Goal: Information Seeking & Learning: Learn about a topic

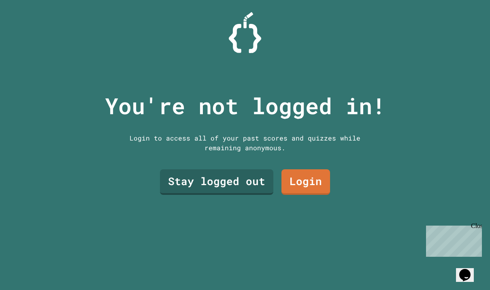
click at [235, 195] on link "Stay logged out" at bounding box center [216, 182] width 113 height 26
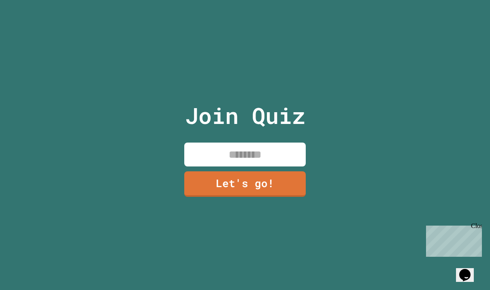
click at [279, 166] on input at bounding box center [244, 155] width 121 height 24
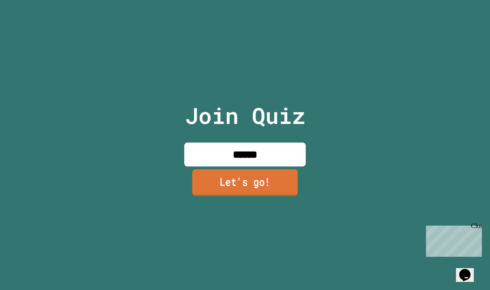
type input "******"
click at [278, 196] on link "Let's go!" at bounding box center [245, 182] width 106 height 27
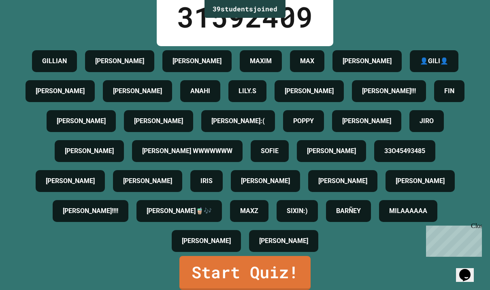
scroll to position [28, 0]
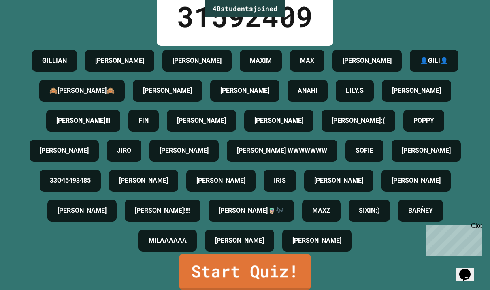
click at [234, 280] on link "Start Quiz!" at bounding box center [245, 272] width 132 height 36
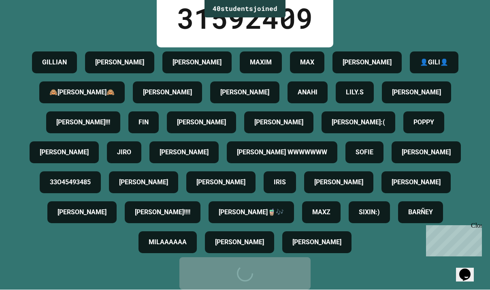
scroll to position [0, 0]
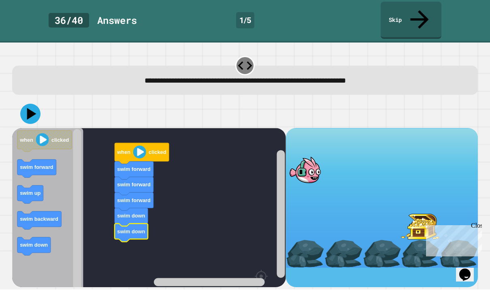
click at [33, 104] on icon at bounding box center [30, 114] width 20 height 20
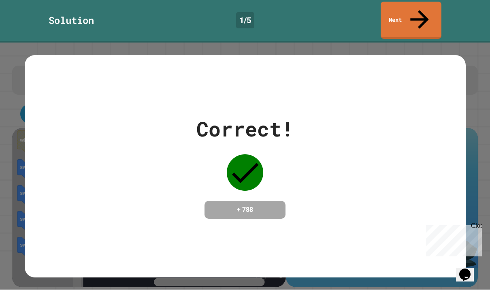
click at [402, 270] on div "Correct! + 788" at bounding box center [245, 166] width 441 height 222
click at [475, 229] on div "Close" at bounding box center [476, 227] width 10 height 10
click at [362, 261] on div "Correct! + 788" at bounding box center [245, 166] width 441 height 222
click at [364, 262] on div "Correct! + 788" at bounding box center [245, 166] width 441 height 222
click at [383, 240] on div "Correct! + 788" at bounding box center [245, 166] width 441 height 222
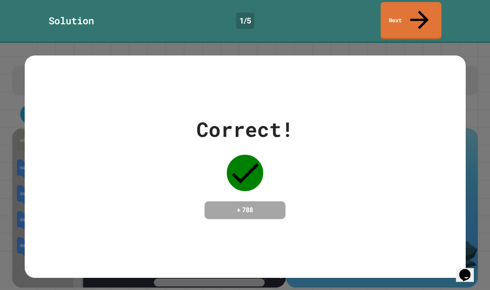
click at [421, 10] on icon at bounding box center [420, 20] width 28 height 28
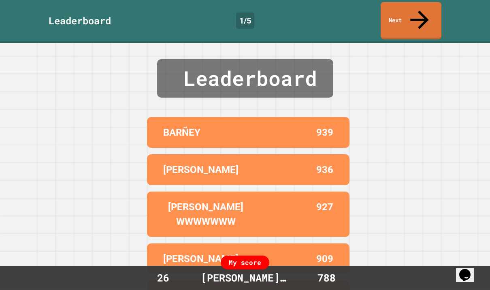
click at [414, 7] on link "Next" at bounding box center [411, 20] width 61 height 37
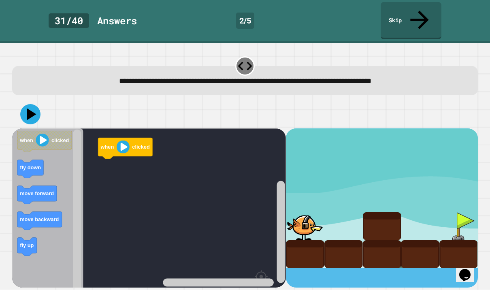
scroll to position [28, 0]
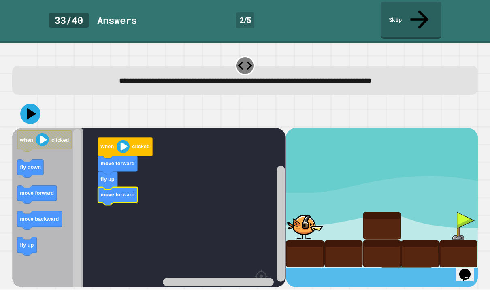
click at [462, 223] on div at bounding box center [381, 207] width 191 height 159
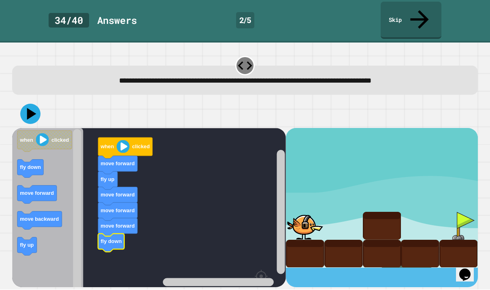
click at [24, 104] on icon at bounding box center [30, 114] width 20 height 20
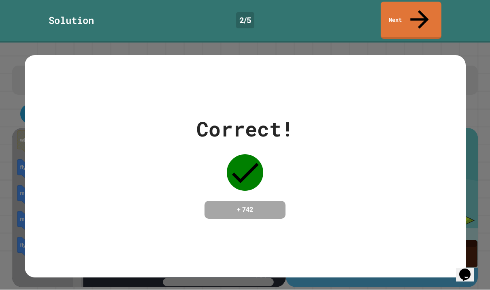
click at [422, 7] on icon at bounding box center [420, 20] width 28 height 28
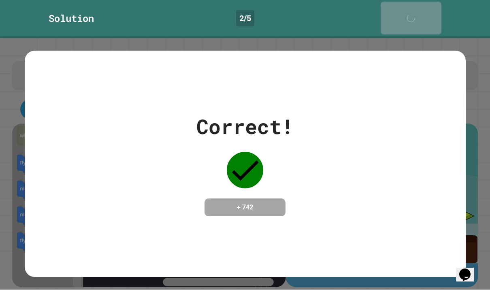
scroll to position [4, 0]
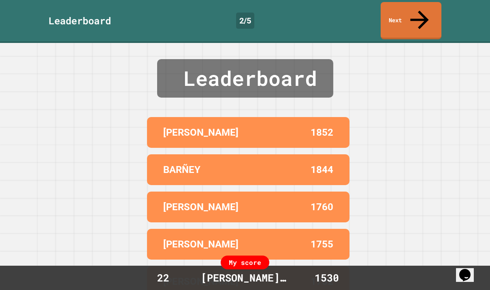
click at [412, 8] on link "Next" at bounding box center [411, 20] width 61 height 37
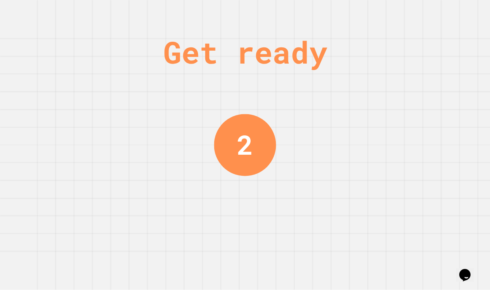
click at [314, 131] on div "Get ready 2" at bounding box center [245, 145] width 490 height 290
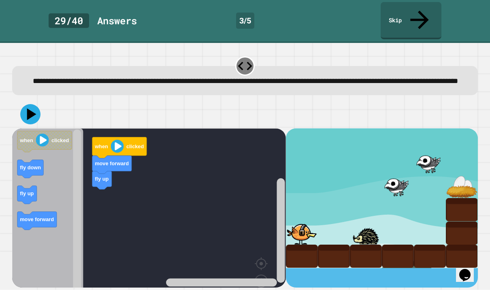
click at [111, 228] on rect "Blockly Workspace" at bounding box center [149, 223] width 274 height 191
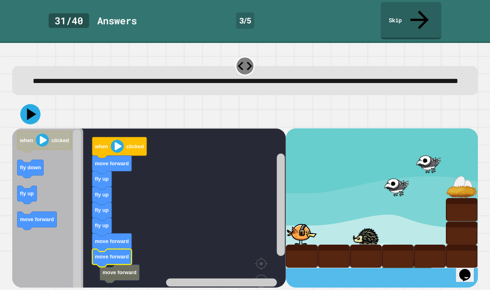
click at [143, 252] on rect "Blockly Workspace" at bounding box center [149, 223] width 274 height 191
click at [124, 265] on rect "Blockly Workspace" at bounding box center [149, 223] width 274 height 191
click at [123, 275] on rect "Blockly Workspace" at bounding box center [149, 223] width 274 height 191
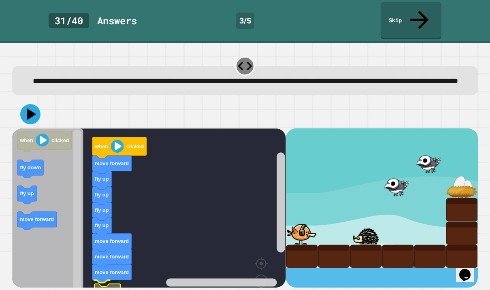
click at [110, 271] on icon "Blockly Workspace" at bounding box center [111, 273] width 39 height 18
click at [34, 104] on icon at bounding box center [30, 114] width 20 height 20
click at [29, 111] on icon at bounding box center [30, 114] width 20 height 20
click at [36, 107] on icon at bounding box center [30, 114] width 20 height 20
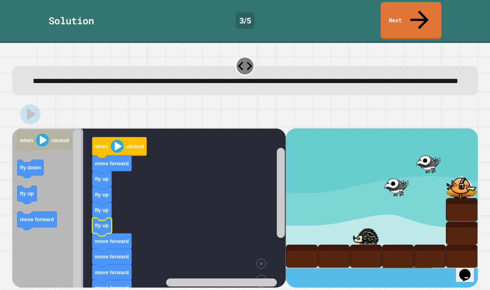
click at [412, 9] on link "Next" at bounding box center [411, 20] width 61 height 37
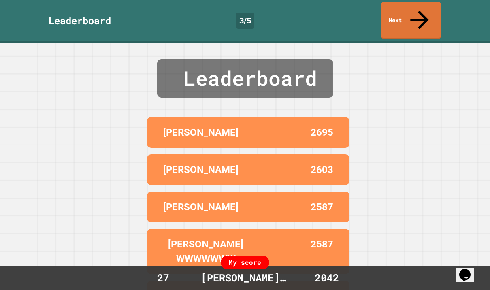
click at [424, 9] on link "Next" at bounding box center [411, 20] width 61 height 37
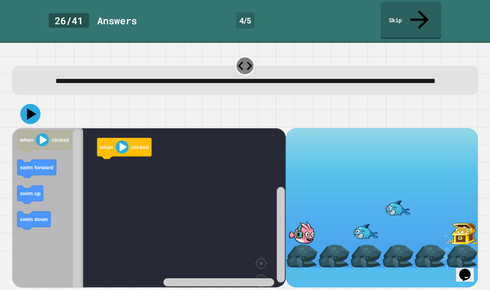
scroll to position [26, 0]
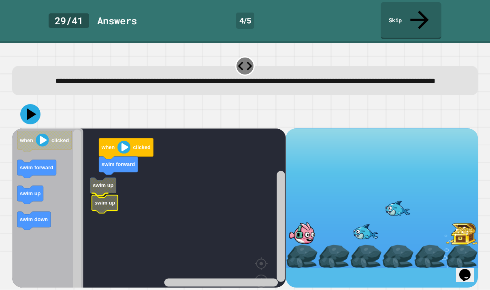
click at [113, 200] on text "swim up" at bounding box center [104, 203] width 21 height 6
click at [108, 172] on icon "Blockly Workspace" at bounding box center [114, 181] width 26 height 18
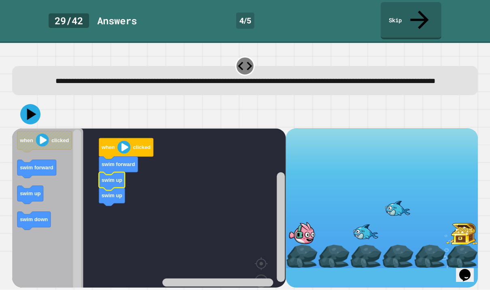
click at [41, 186] on rect "Blockly Workspace" at bounding box center [30, 195] width 26 height 18
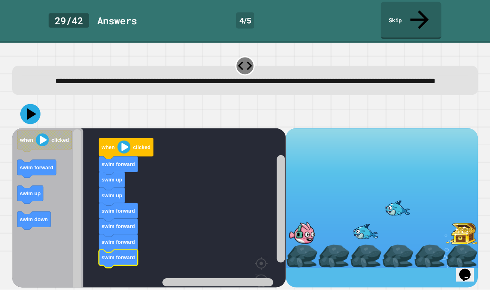
scroll to position [23, 0]
click at [30, 104] on button at bounding box center [30, 114] width 20 height 20
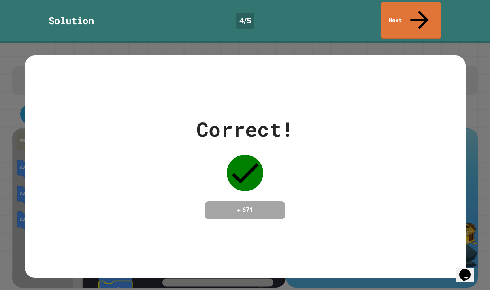
scroll to position [0, 0]
click at [426, 18] on link "Next" at bounding box center [411, 20] width 61 height 37
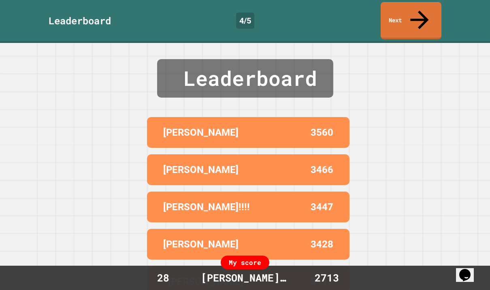
click at [417, 17] on link "Next" at bounding box center [411, 20] width 61 height 37
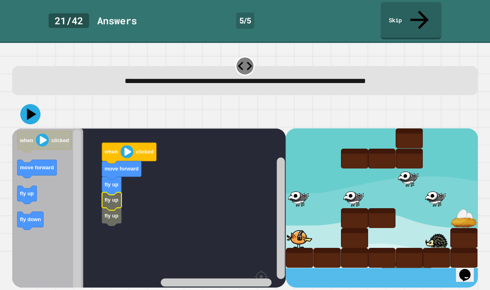
click at [123, 176] on rect "Blockly Workspace" at bounding box center [149, 230] width 274 height 204
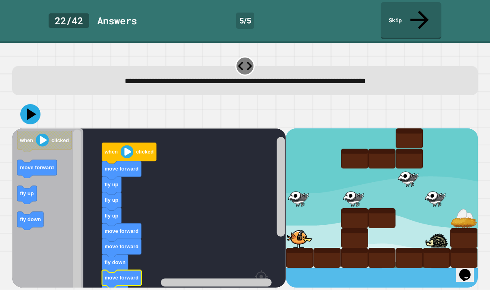
click at [28, 109] on icon at bounding box center [31, 115] width 9 height 12
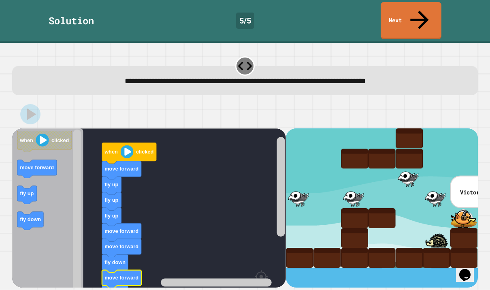
click at [391, 15] on link "Next" at bounding box center [411, 20] width 61 height 37
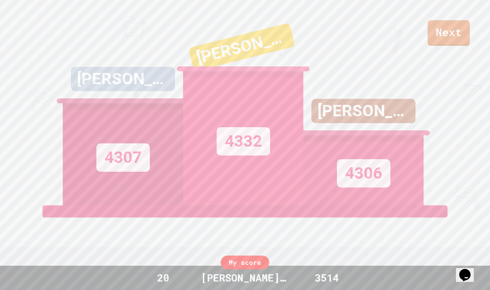
click at [254, 259] on div "My score" at bounding box center [245, 262] width 49 height 14
click at [246, 262] on div "My score" at bounding box center [245, 262] width 49 height 14
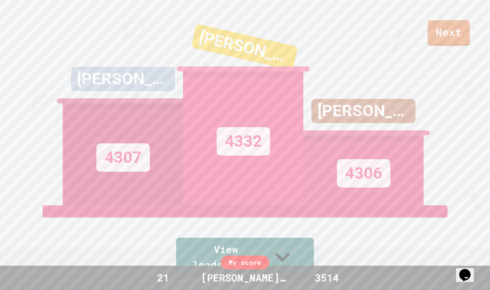
click at [444, 34] on link "Next" at bounding box center [449, 33] width 42 height 26
